Goal: Use online tool/utility: Utilize a website feature to perform a specific function

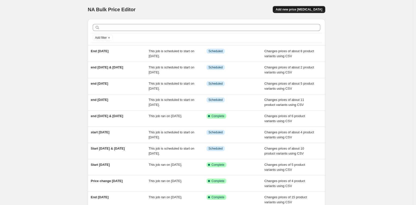
click at [315, 9] on span "Add new price [MEDICAL_DATA]" at bounding box center [299, 10] width 47 height 4
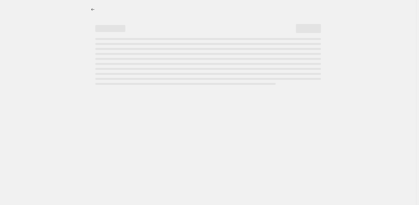
select select "percentage"
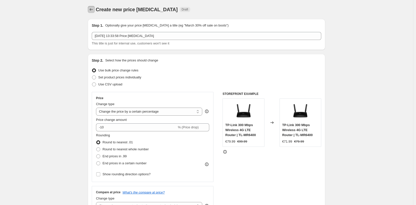
click at [94, 11] on icon "Price change jobs" at bounding box center [91, 9] width 5 height 5
